Goal: Check status

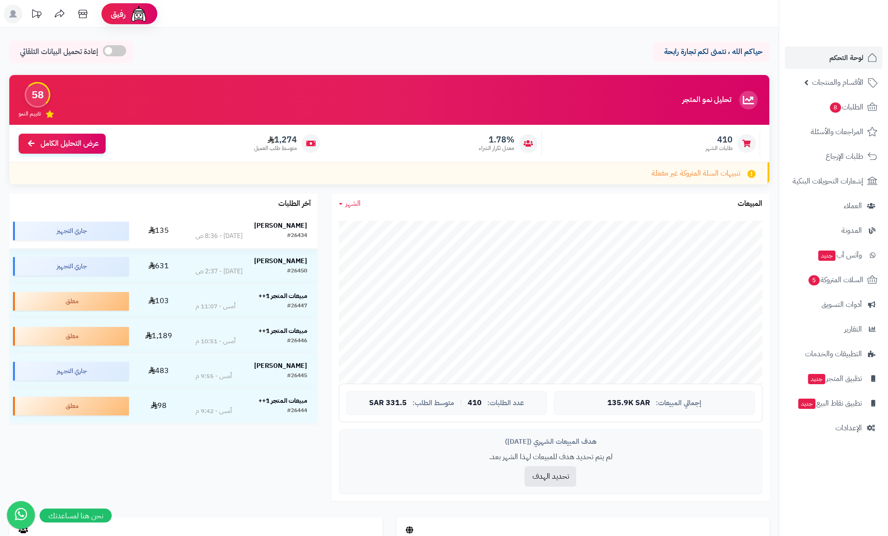
click at [294, 223] on strong "[PERSON_NAME]" at bounding box center [280, 226] width 53 height 10
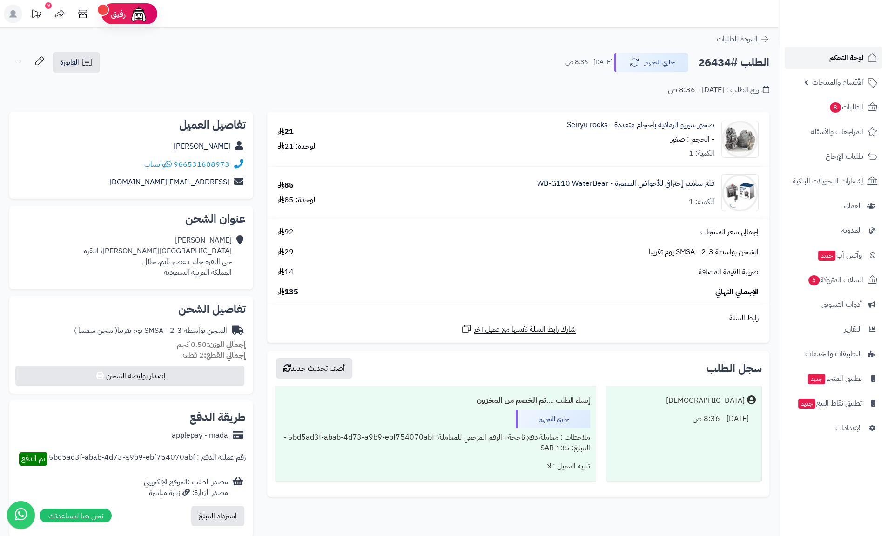
click at [843, 60] on span "لوحة التحكم" at bounding box center [846, 57] width 34 height 13
